Goal: Check status: Check status

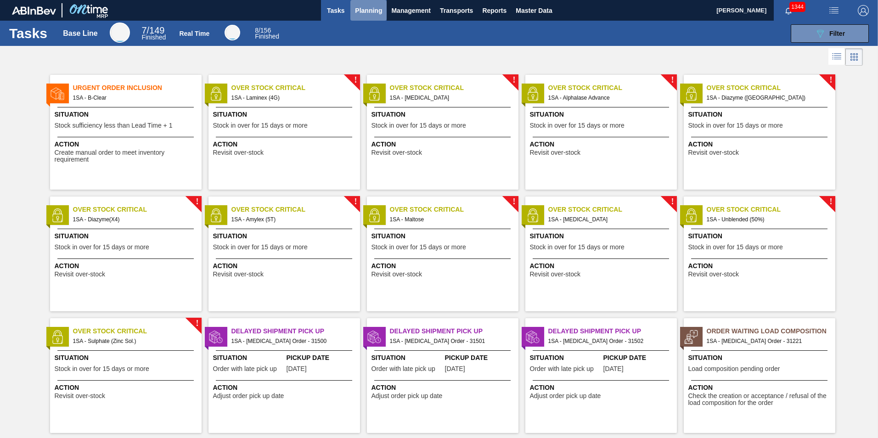
click at [366, 14] on span "Planning" at bounding box center [368, 10] width 27 height 11
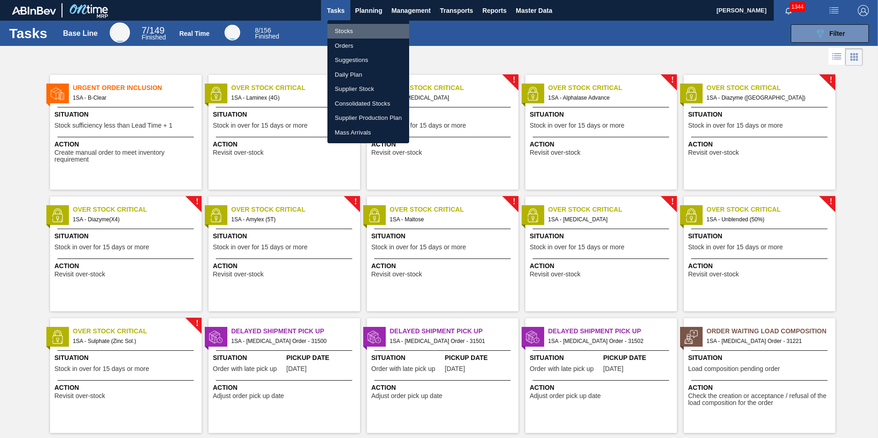
click at [360, 28] on li "Stocks" at bounding box center [369, 31] width 82 height 15
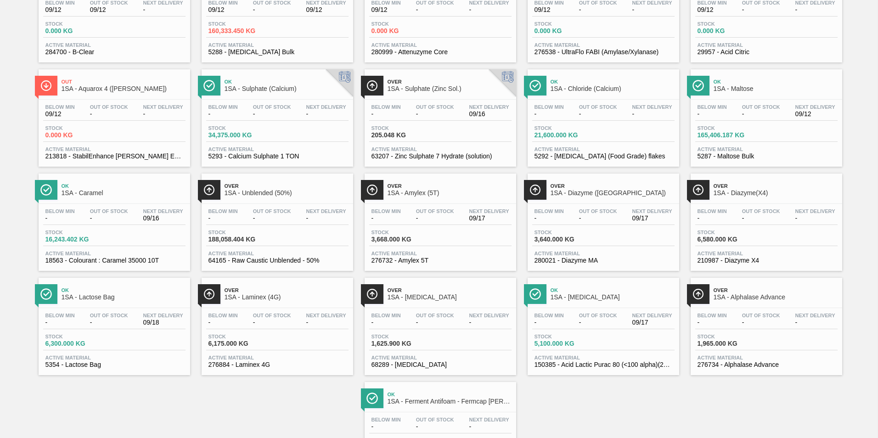
scroll to position [138, 0]
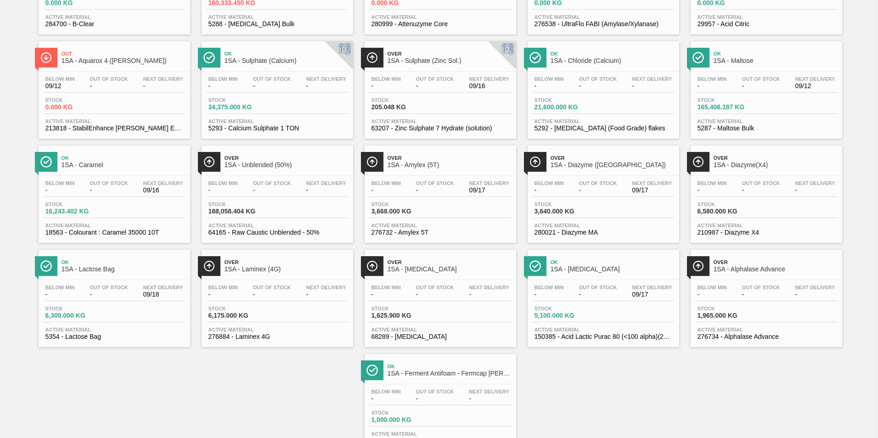
click at [440, 192] on span "-" at bounding box center [435, 190] width 38 height 7
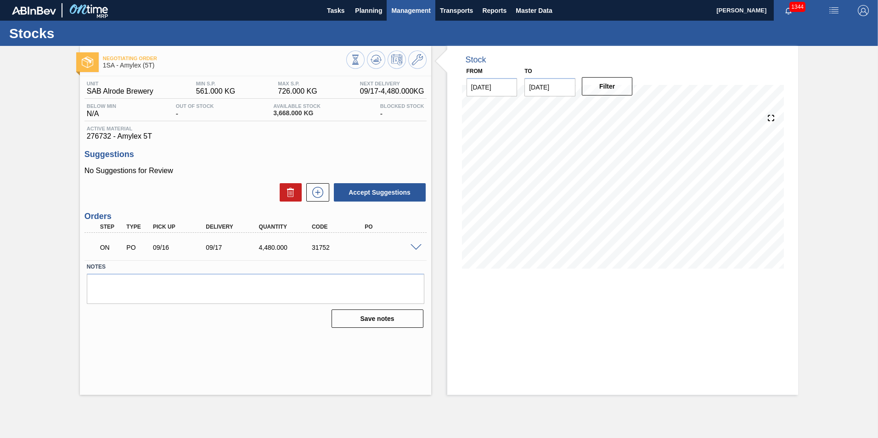
click at [419, 11] on span "Management" at bounding box center [411, 10] width 40 height 11
click at [368, 11] on div at bounding box center [439, 219] width 878 height 438
click at [368, 11] on span "Planning" at bounding box center [368, 10] width 27 height 11
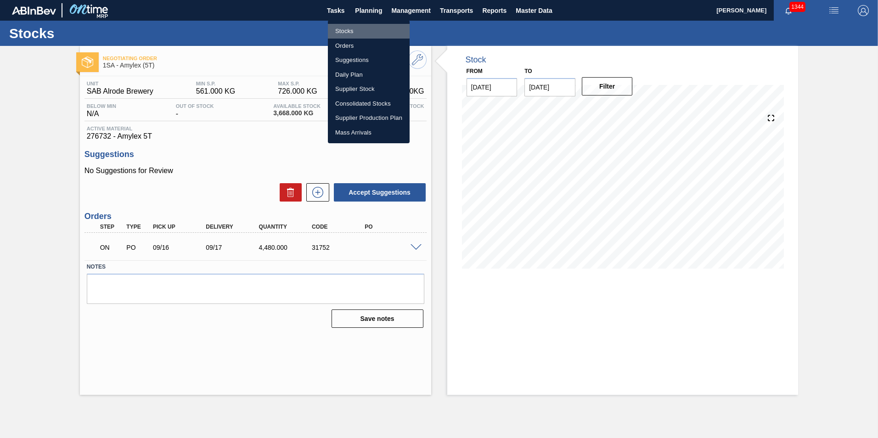
click at [343, 30] on li "Stocks" at bounding box center [369, 31] width 82 height 15
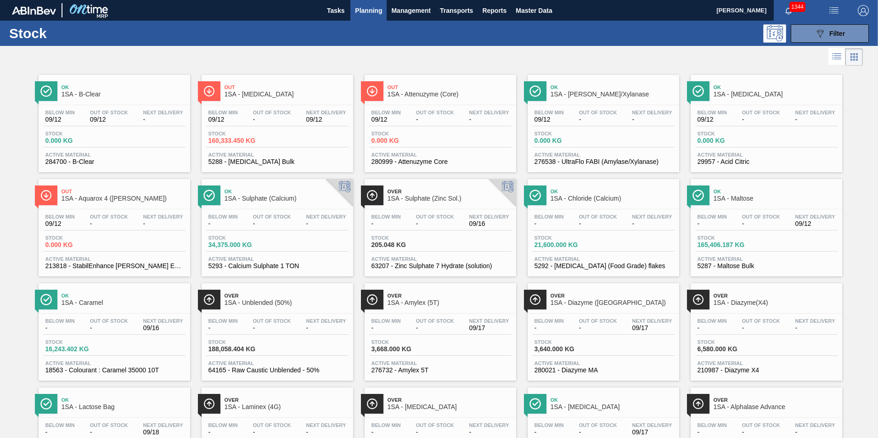
click at [620, 340] on div "Stock 3,640.000 KG" at bounding box center [603, 347] width 142 height 17
